Goal: Navigation & Orientation: Find specific page/section

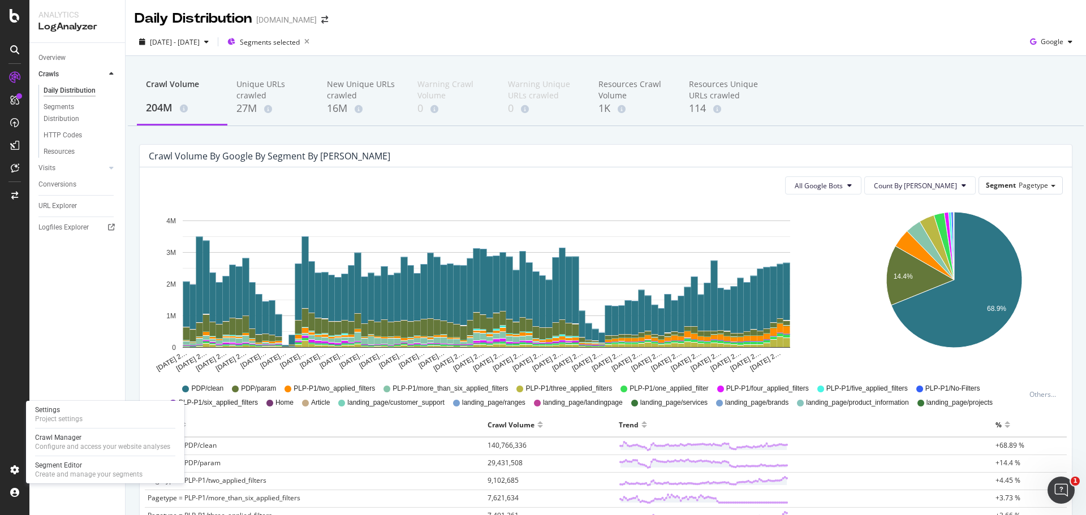
click at [92, 428] on div "Settings Project settings Crawl Manager Configure and access your website analy…" at bounding box center [105, 442] width 158 height 83
click at [94, 439] on div "Crawl Manager" at bounding box center [102, 437] width 135 height 9
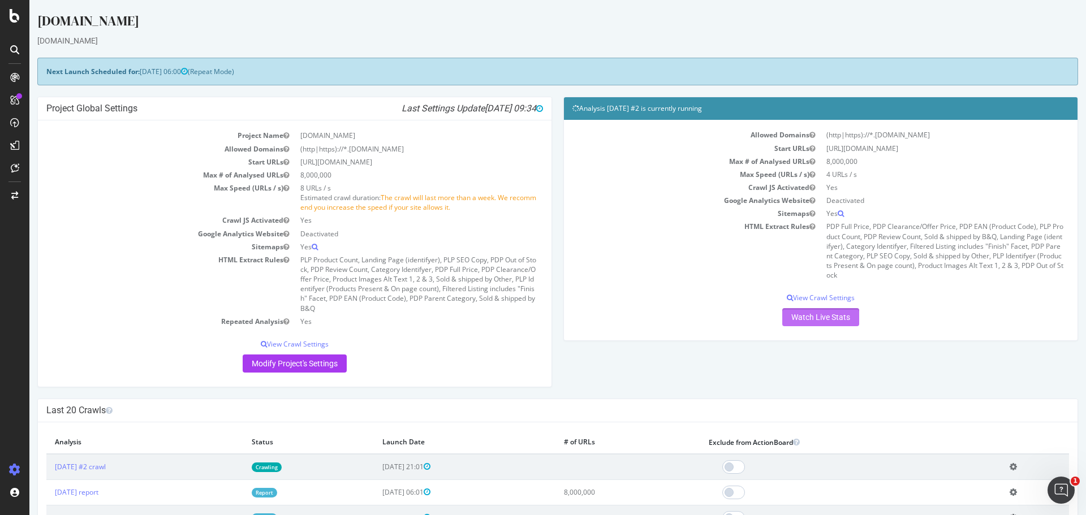
click at [793, 318] on link "Watch Live Stats" at bounding box center [820, 317] width 77 height 18
